Goal: Transaction & Acquisition: Purchase product/service

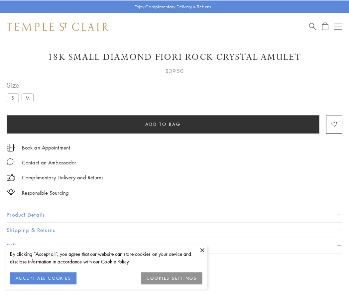
scroll to position [13, 0]
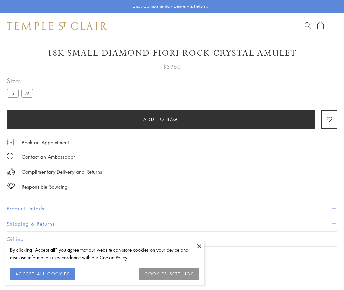
click at [160, 119] on span "Add to bag" at bounding box center [160, 119] width 35 height 7
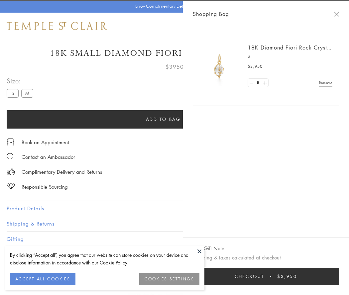
click at [289, 276] on button "Checkout $3,950" at bounding box center [266, 276] width 146 height 17
